Goal: Task Accomplishment & Management: Manage account settings

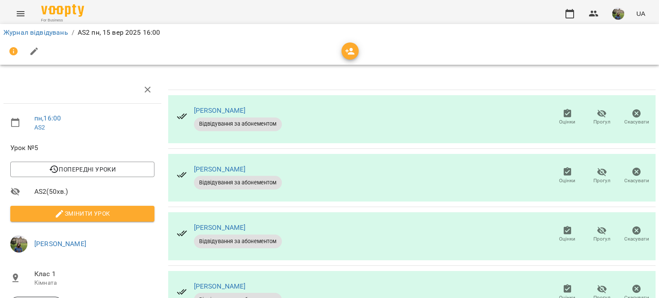
scroll to position [19, 0]
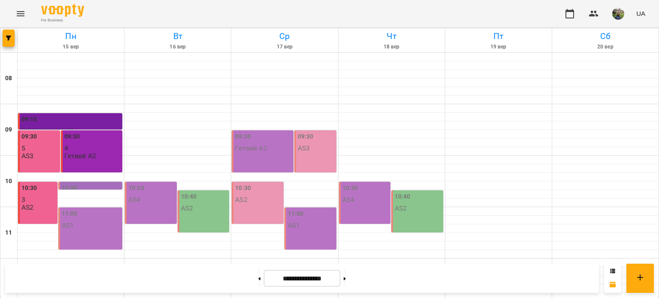
scroll to position [411, 0]
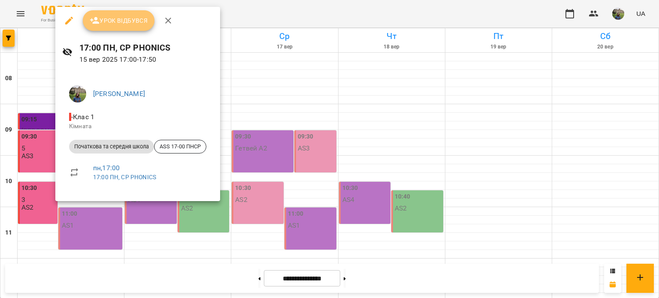
click at [117, 22] on span "Урок відбувся" at bounding box center [119, 20] width 58 height 10
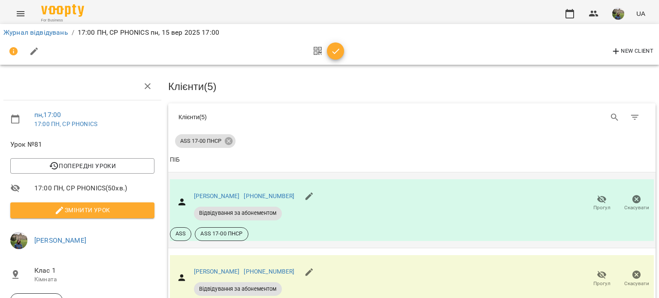
scroll to position [164, 0]
click at [590, 270] on span "Прогул" at bounding box center [602, 278] width 24 height 17
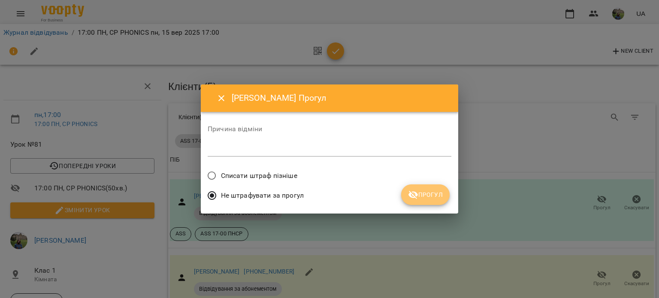
click at [415, 200] on button "Прогул" at bounding box center [425, 195] width 48 height 21
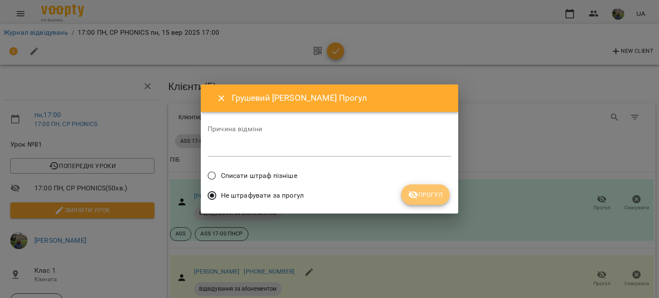
click at [433, 196] on span "Прогул" at bounding box center [425, 195] width 35 height 10
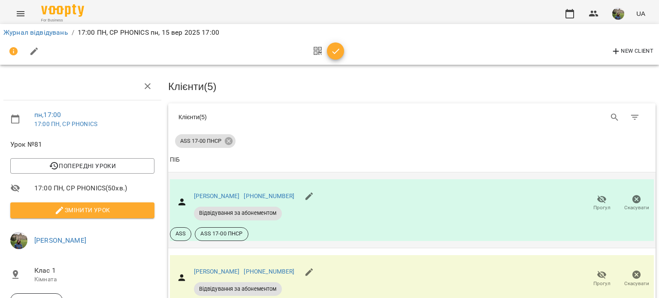
scroll to position [184, 0]
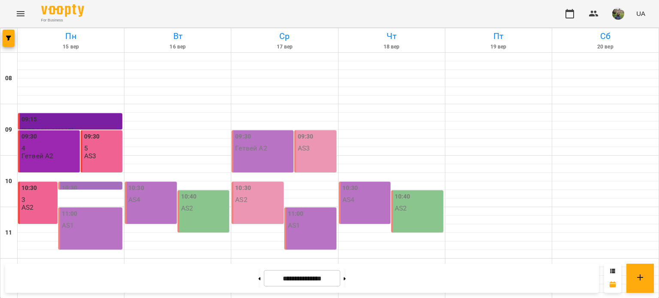
scroll to position [380, 0]
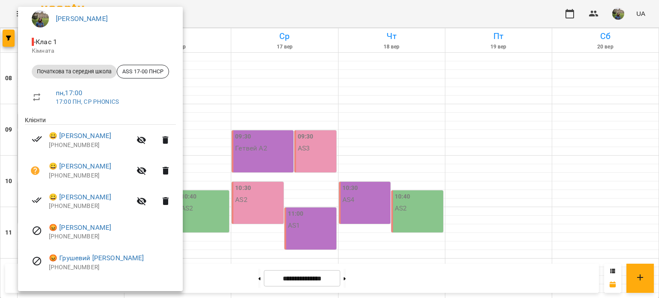
scroll to position [76, 0]
click at [101, 145] on p "[PHONE_NUMBER]" at bounding box center [90, 145] width 82 height 9
click at [265, 59] on div at bounding box center [329, 149] width 659 height 298
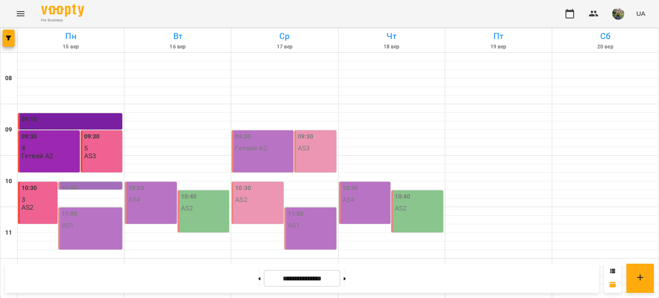
scroll to position [411, 0]
